Goal: Task Accomplishment & Management: Manage account settings

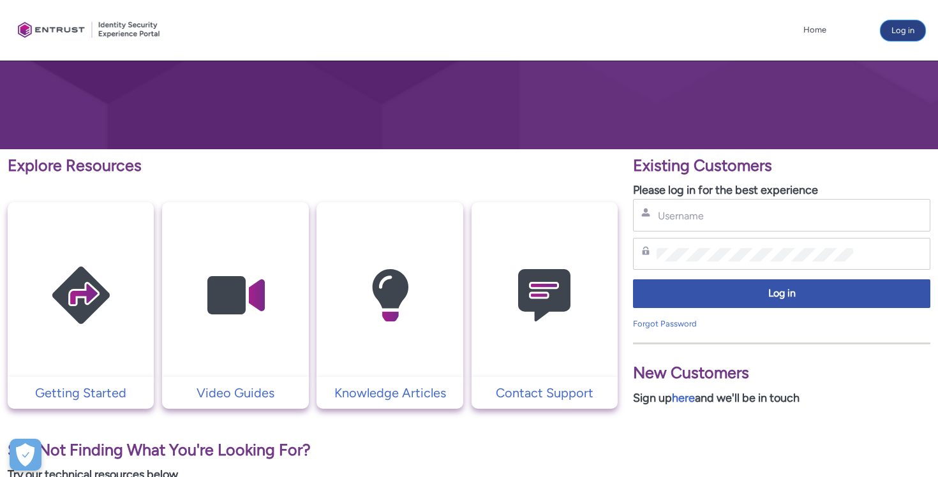
click at [888, 28] on button "Log in" at bounding box center [903, 30] width 45 height 20
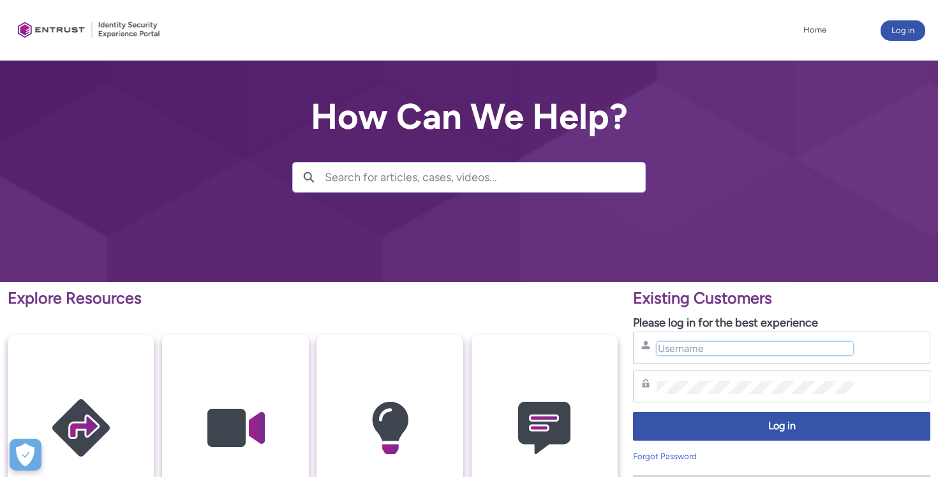
click at [699, 350] on input "Username" at bounding box center [755, 348] width 197 height 13
paste input "[PERSON_NAME][EMAIL_ADDRESS][DOMAIN_NAME]"
type input "[PERSON_NAME][EMAIL_ADDRESS][DOMAIN_NAME]"
click at [751, 394] on div "Password" at bounding box center [781, 387] width 297 height 33
click at [923, 316] on p "Please log in for the best experience" at bounding box center [781, 323] width 297 height 17
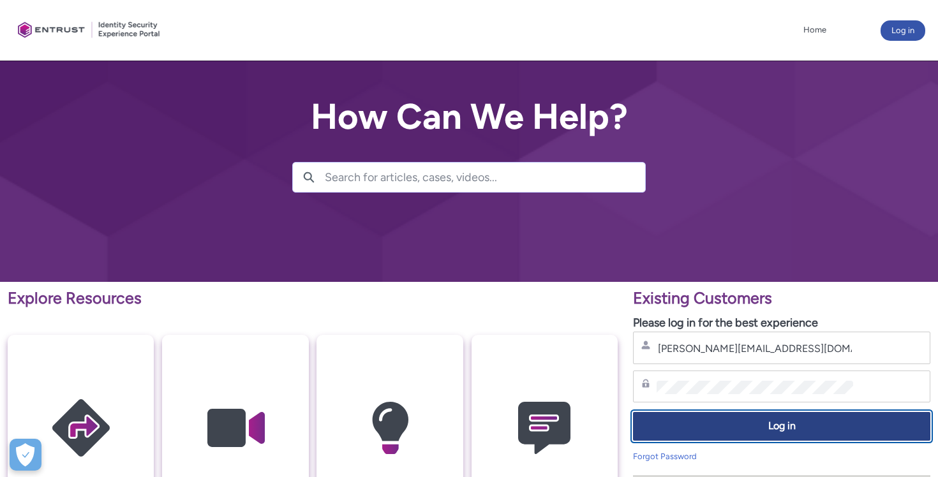
click at [835, 431] on span "Log in" at bounding box center [781, 426] width 281 height 15
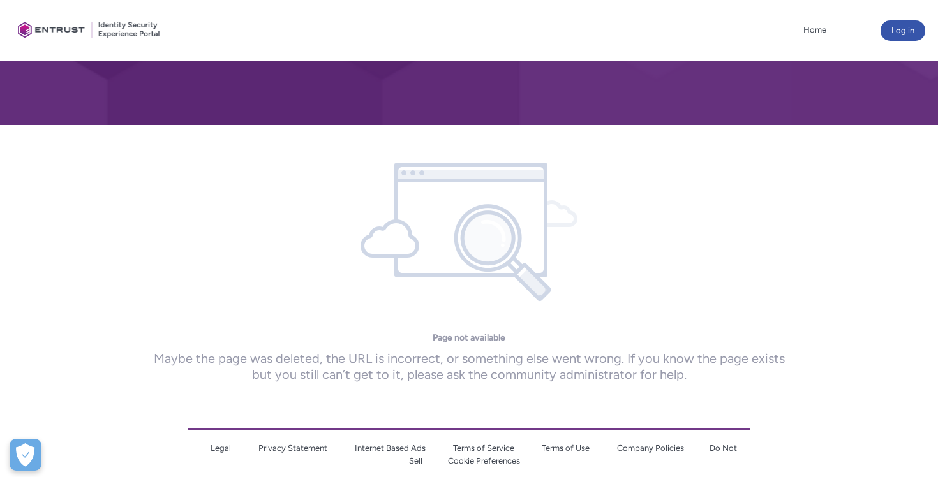
scroll to position [197, 0]
